Goal: Communication & Community: Answer question/provide support

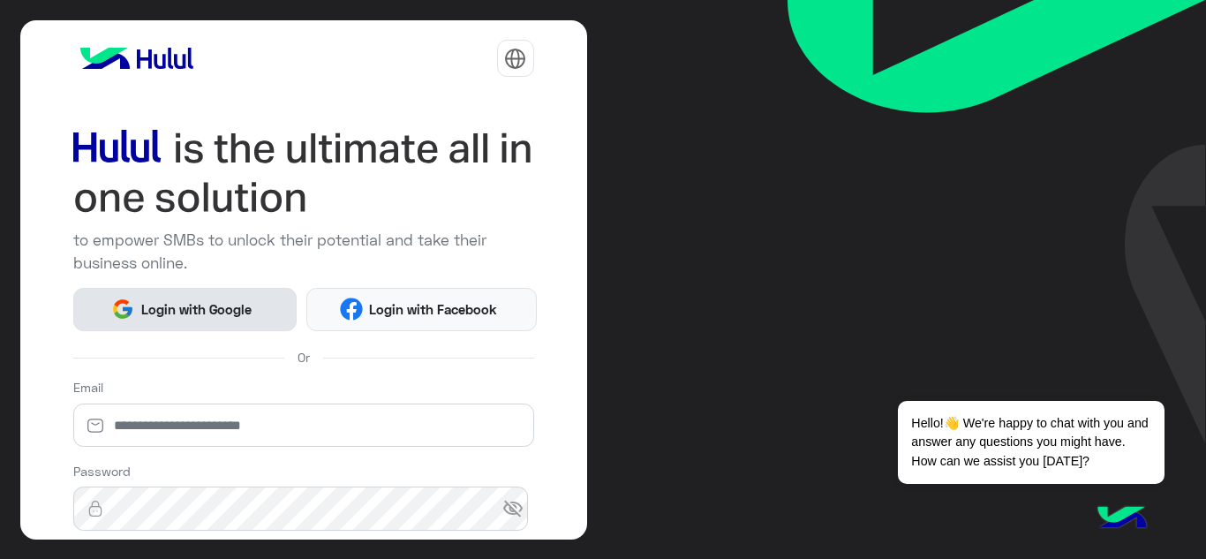
click at [157, 316] on span "Login with Google" at bounding box center [196, 309] width 124 height 20
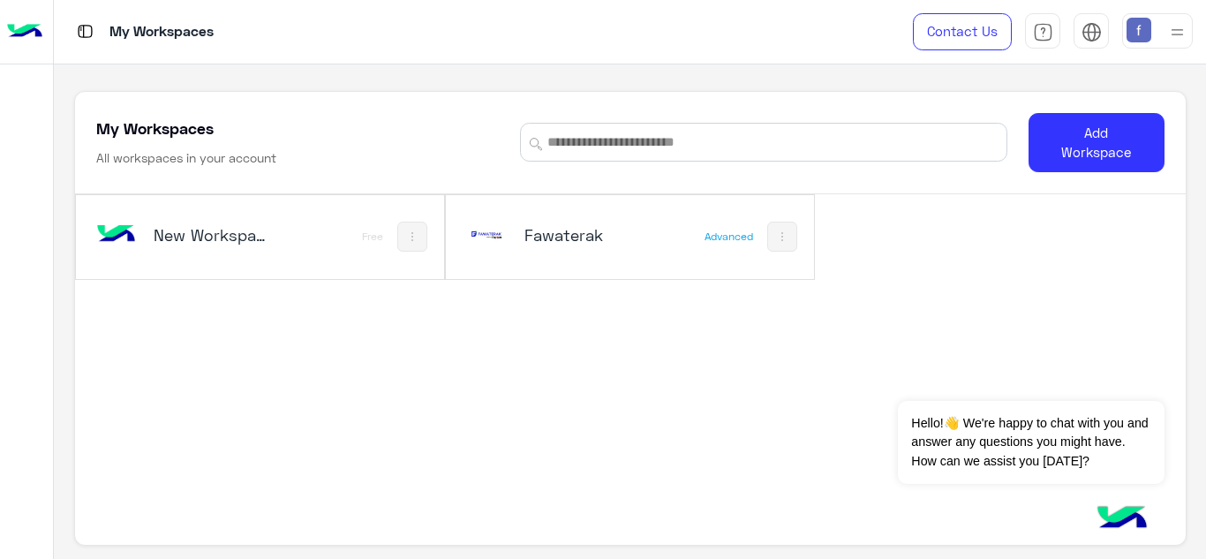
click at [582, 238] on h5 "Fawaterak" at bounding box center [585, 234] width 121 height 21
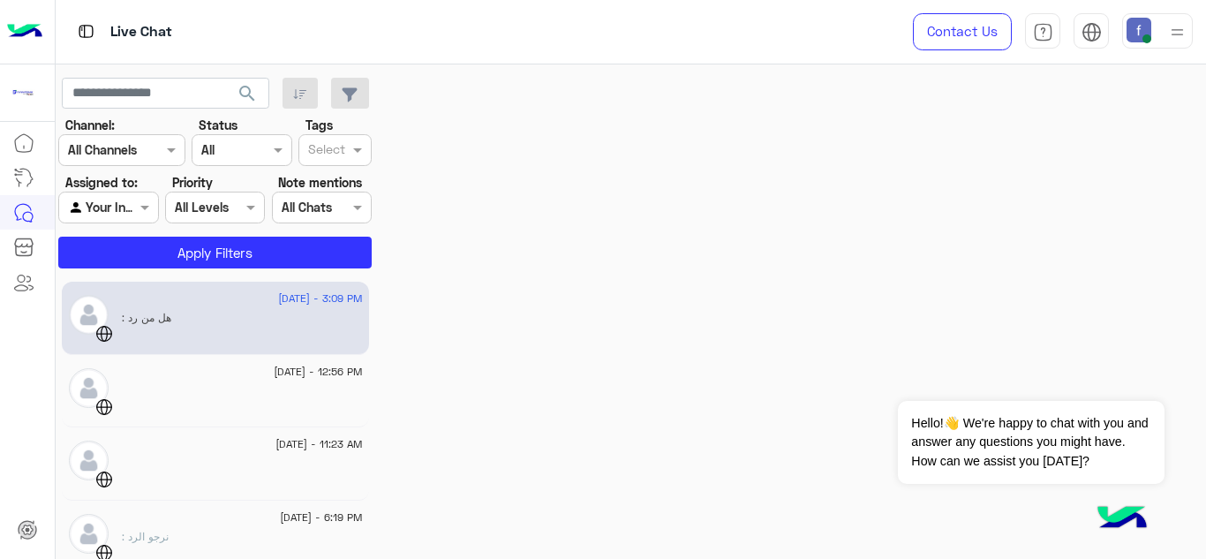
scroll to position [480, 0]
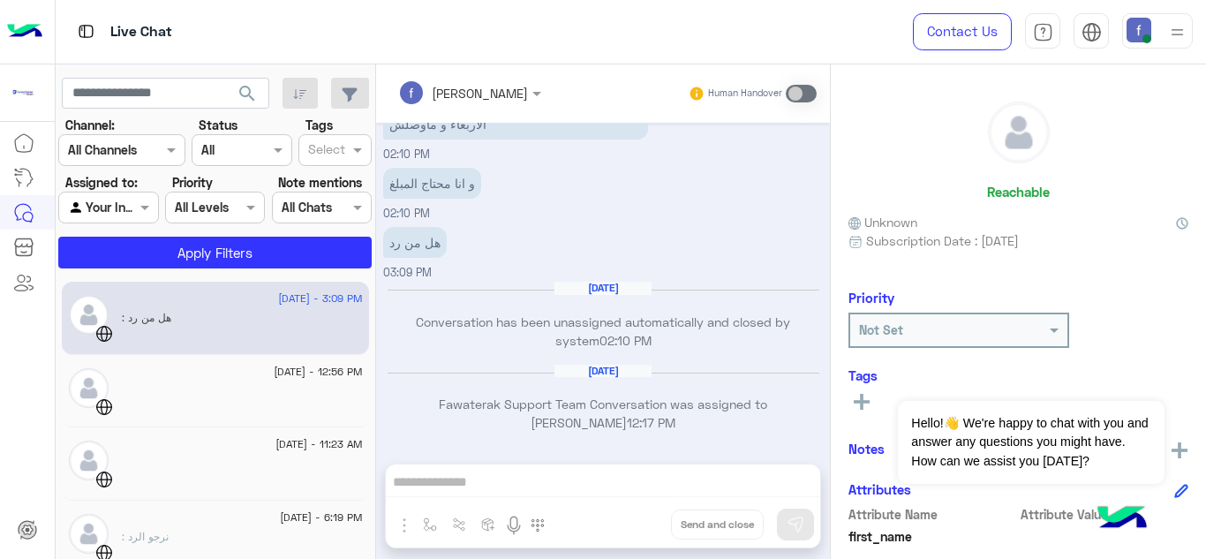
click at [226, 343] on div "[DATE] - 3:09 PM : هل من رد" at bounding box center [215, 318] width 307 height 73
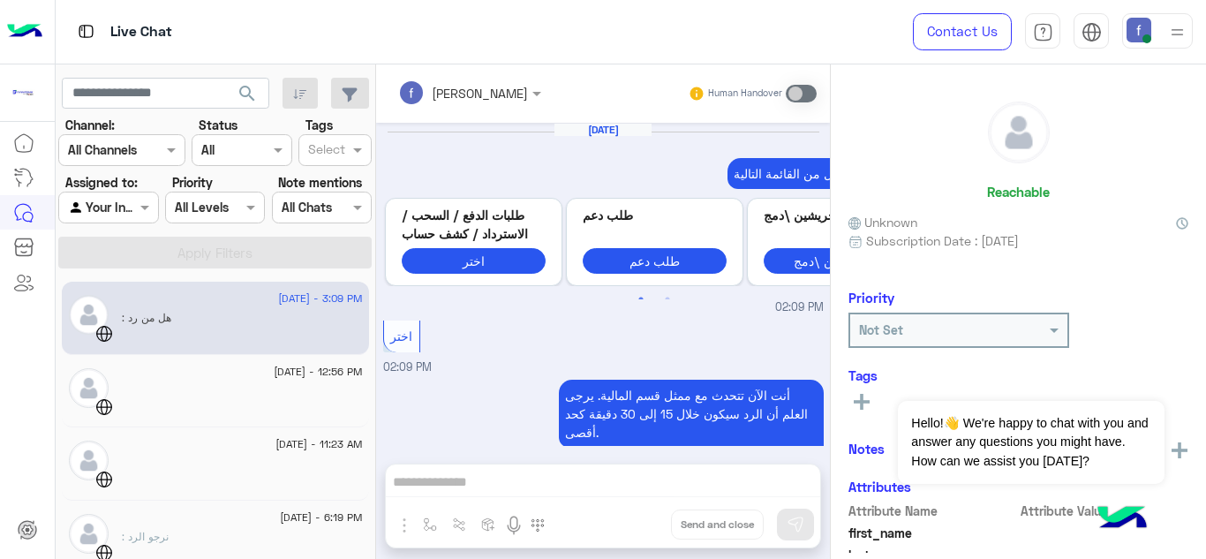
scroll to position [480, 0]
